Goal: Complete application form

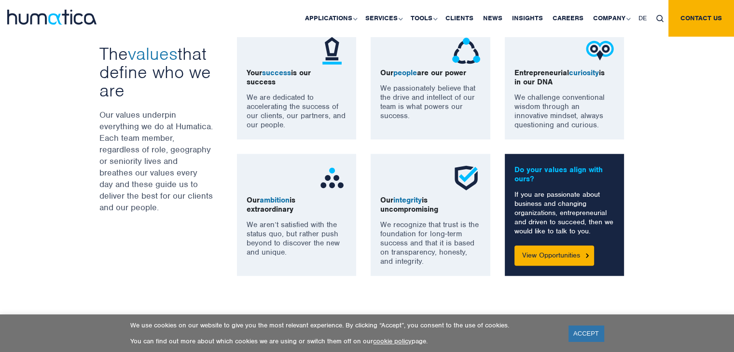
click at [269, 141] on div "Your success is our success We are dedicated to accelerating the success of our…" at bounding box center [436, 152] width 413 height 250
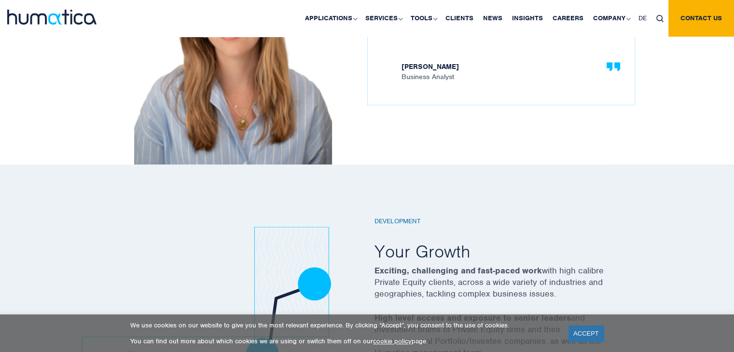
scroll to position [1514, 0]
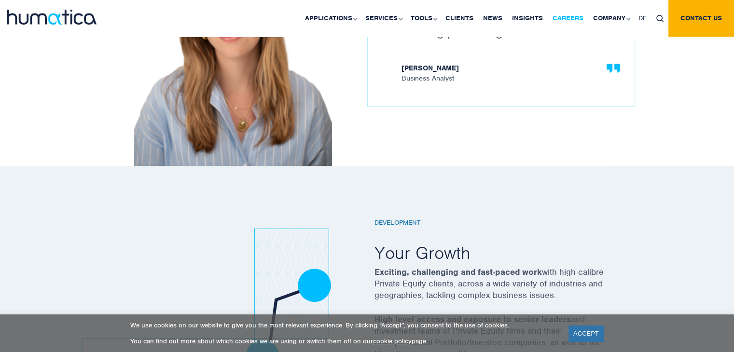
click at [574, 18] on link "Careers" at bounding box center [568, 18] width 41 height 37
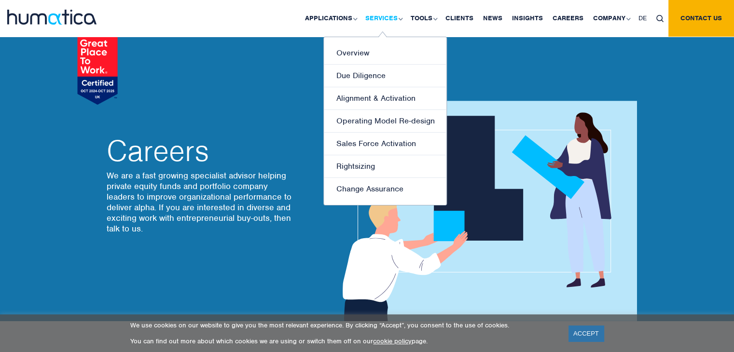
click at [382, 24] on link "Services" at bounding box center [383, 18] width 45 height 37
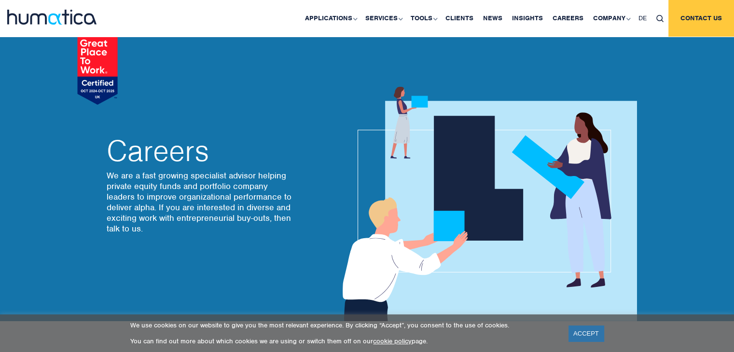
click at [701, 15] on link "Contact us" at bounding box center [701, 18] width 66 height 37
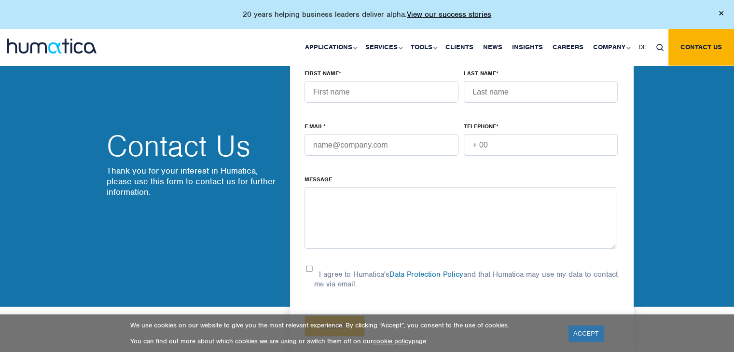
click at [370, 94] on input "FIRST NAME *" at bounding box center [382, 92] width 154 height 22
type input "kondamadugula"
click at [504, 95] on input "LAST NAME *" at bounding box center [541, 92] width 154 height 22
type input "Sai Swetha"
click at [416, 153] on input "E-MAIL *" at bounding box center [382, 145] width 154 height 22
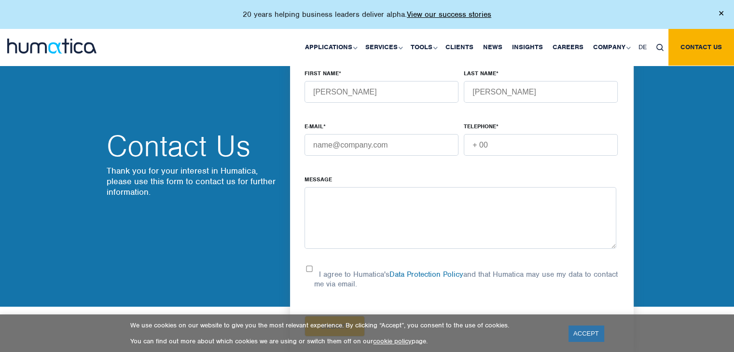
type input "kondamadugulaswetha09@gmail.com"
click at [501, 144] on input "TELEPHONE *" at bounding box center [541, 145] width 154 height 22
type input "+447887268734"
click at [332, 204] on textarea "Message" at bounding box center [461, 218] width 312 height 62
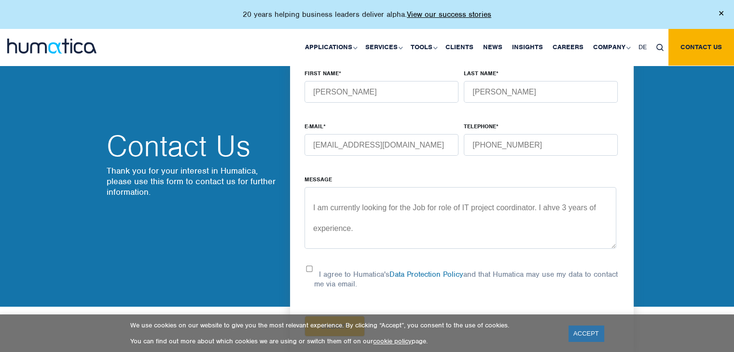
click at [355, 230] on textarea "I am currently looking for the Job for role of IT project coordinator. I ahve 3…" at bounding box center [461, 218] width 312 height 62
paste textarea "I have over two years’ experience as an IT Project Coordinator at DXC Technolog…"
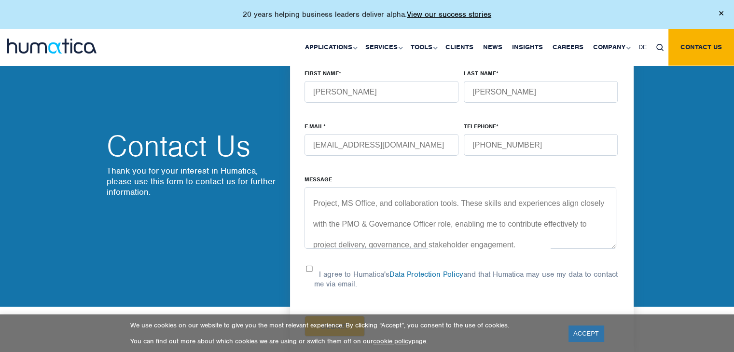
scroll to position [207, 0]
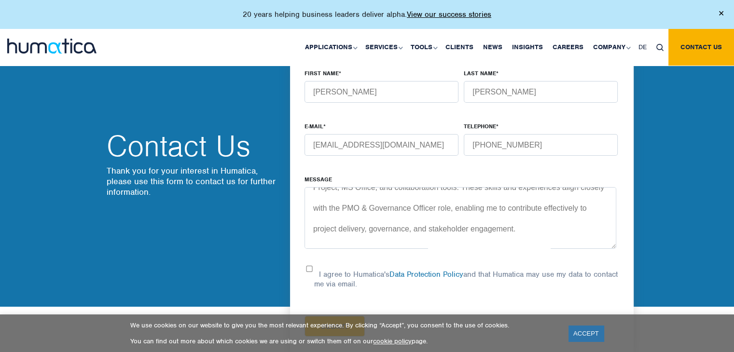
type textarea "I am currently looking for the Job for role of IT project coordinator. I ahve 3…"
click at [309, 266] on input "I agree to Humatica's Data Protection Policy and that Humatica may use my data …" at bounding box center [310, 269] width 10 height 6
checkbox input "true"
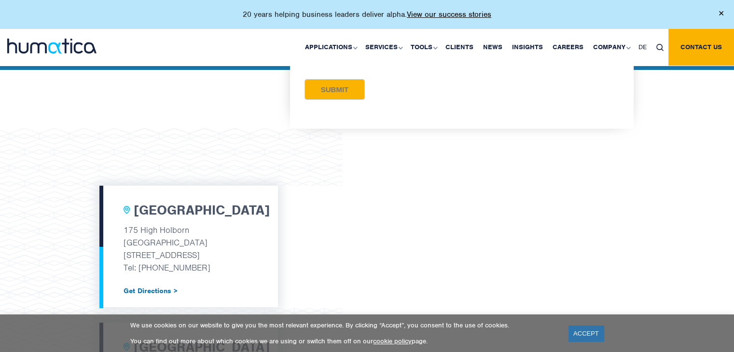
scroll to position [238, 0]
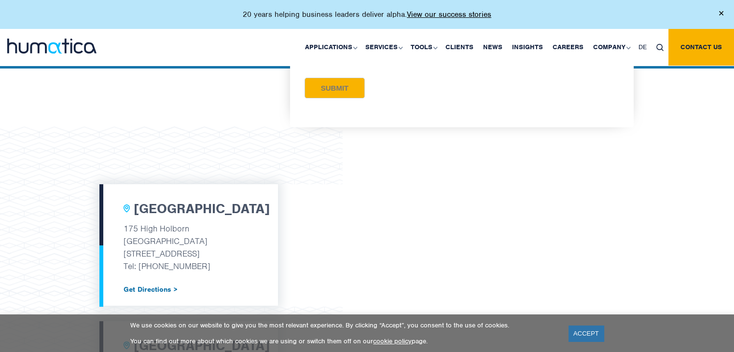
click at [332, 89] on input "Submit" at bounding box center [335, 88] width 60 height 21
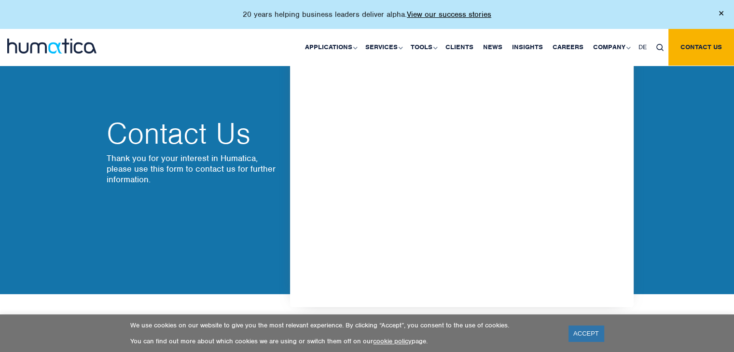
scroll to position [0, 0]
